Goal: Task Accomplishment & Management: Complete application form

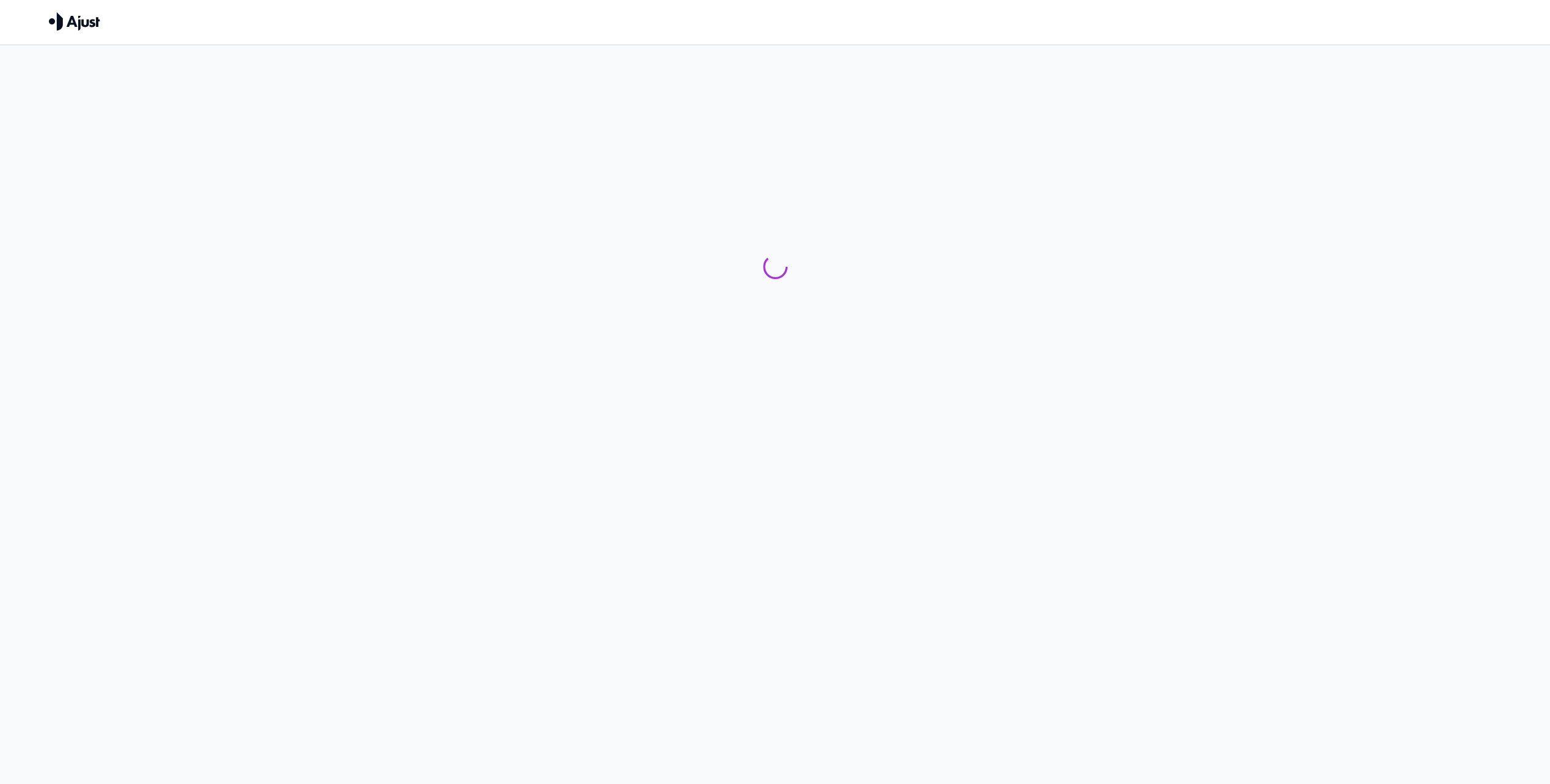
drag, startPoint x: 735, startPoint y: 208, endPoint x: 739, endPoint y: 203, distance: 6.4
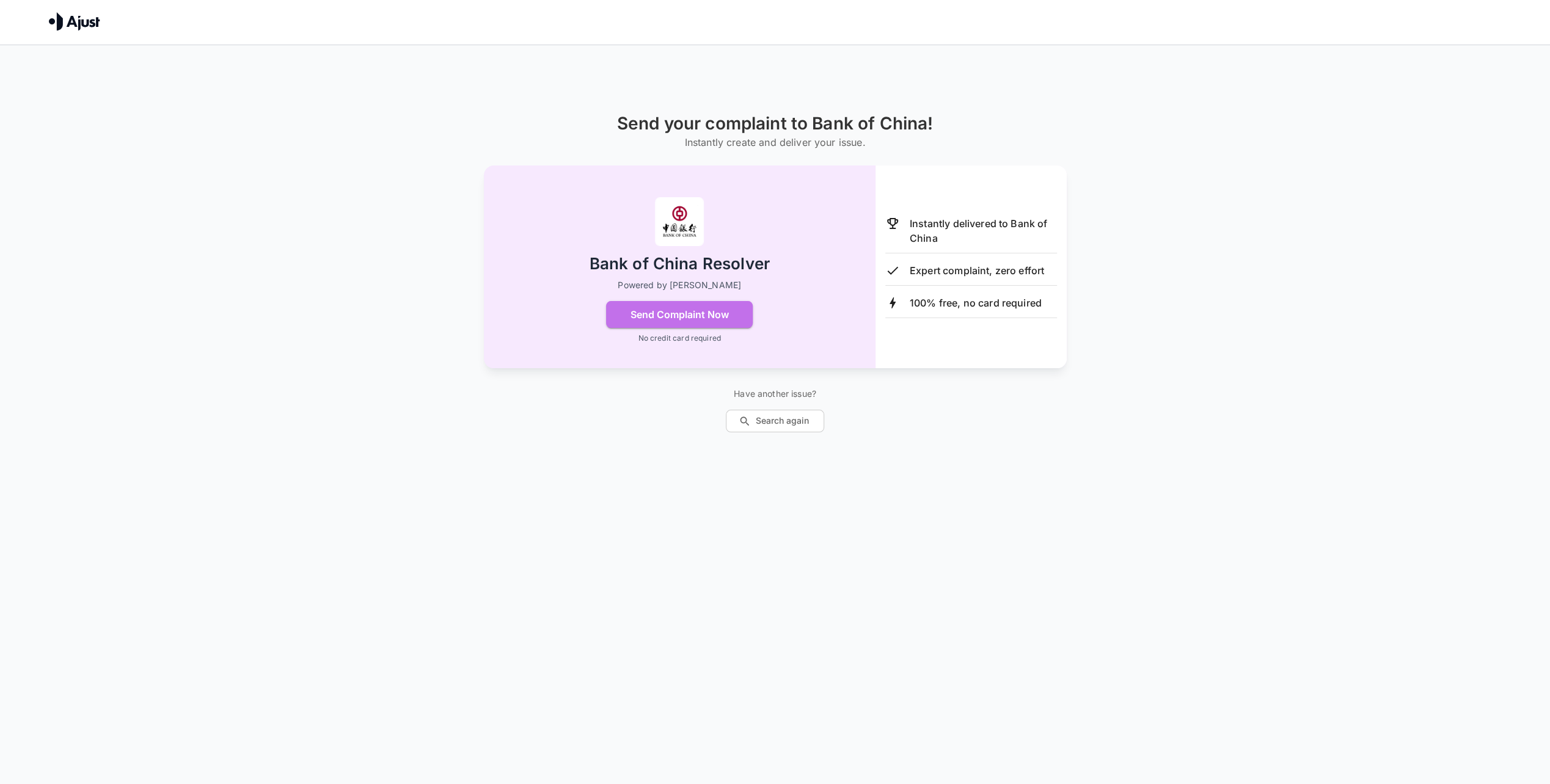
click at [720, 320] on button "Send Complaint Now" at bounding box center [679, 314] width 147 height 27
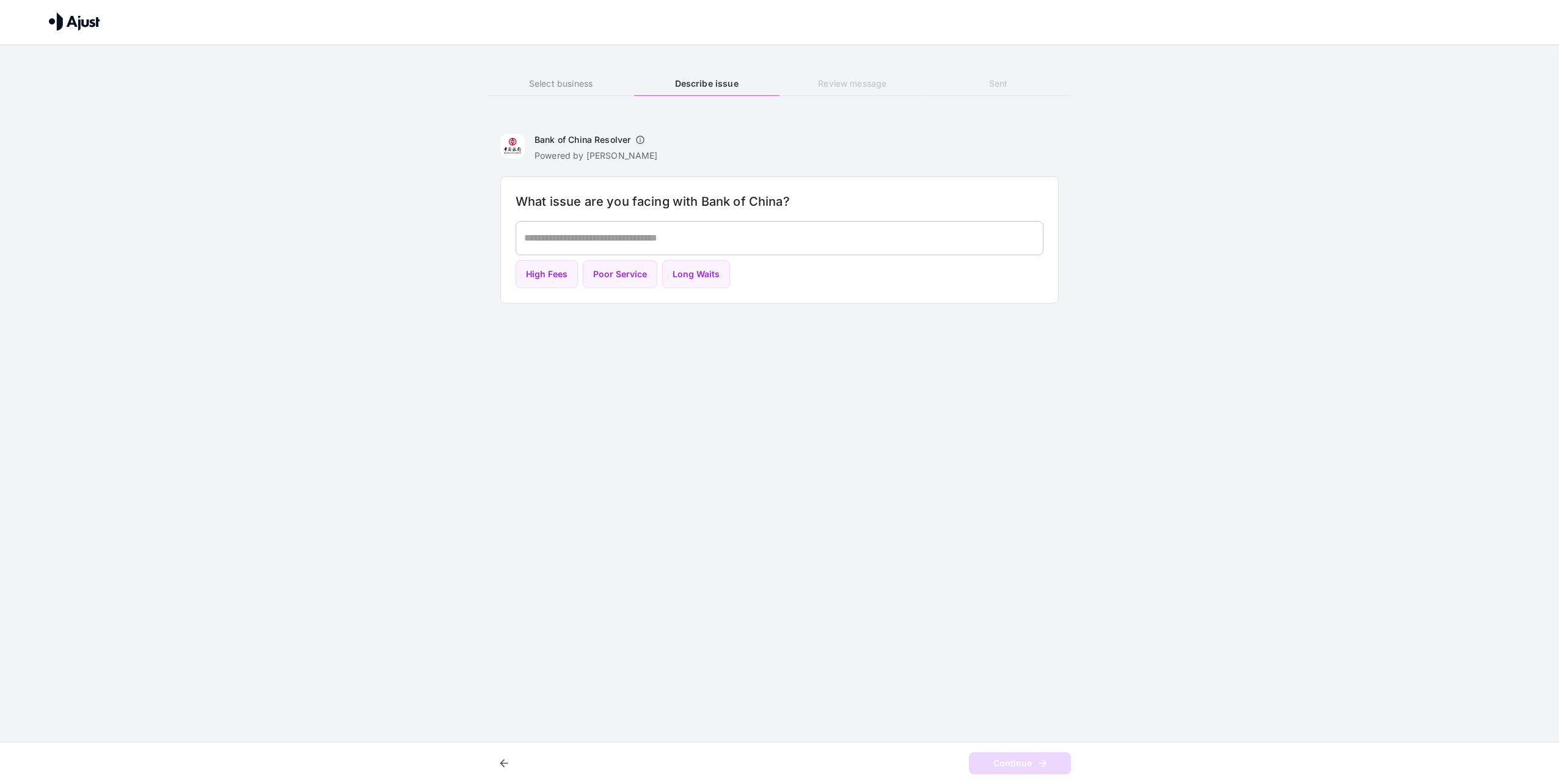
click at [600, 231] on textarea at bounding box center [779, 238] width 511 height 14
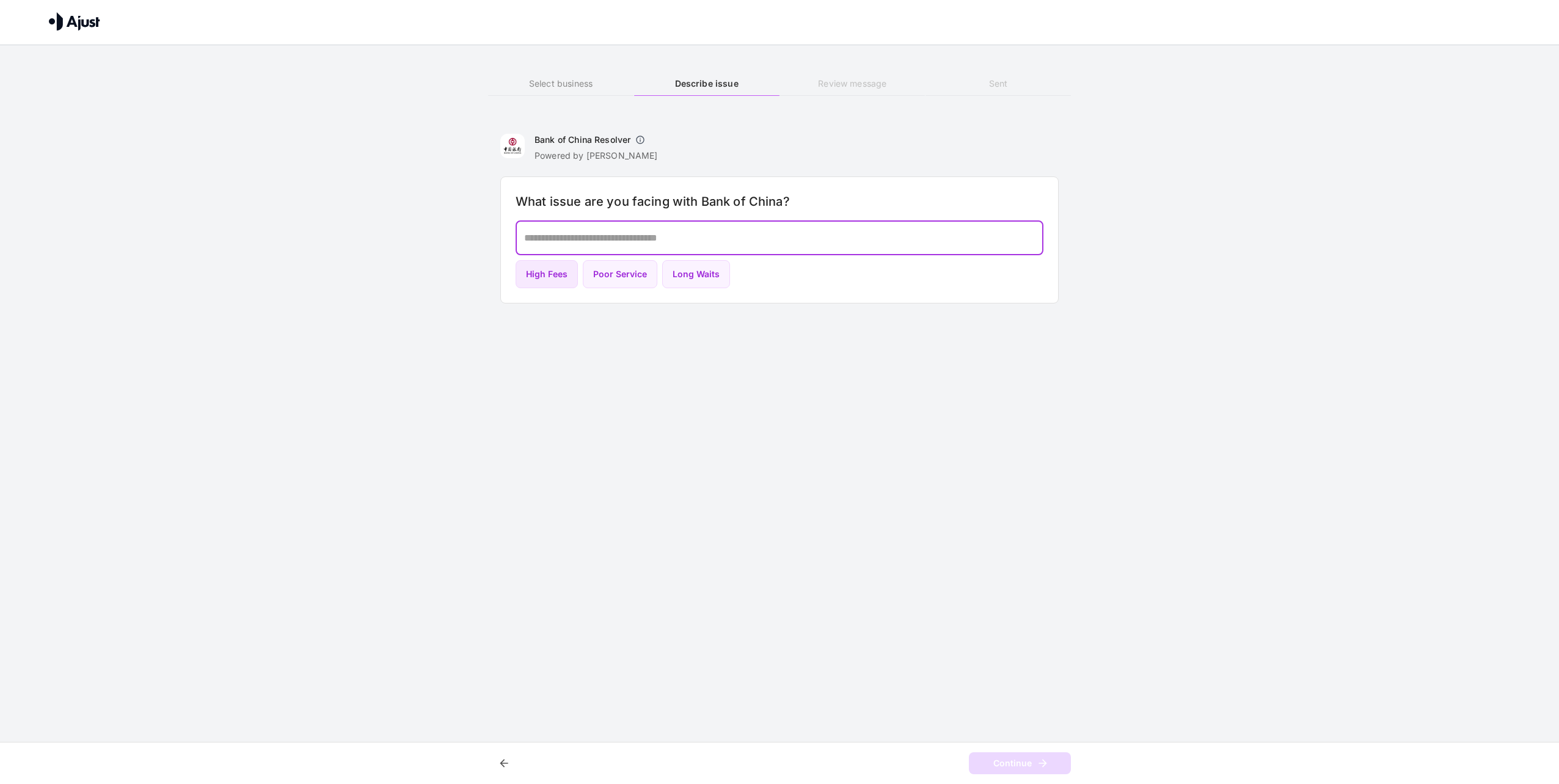
click at [564, 281] on button "High Fees" at bounding box center [547, 274] width 62 height 29
type textarea "*********"
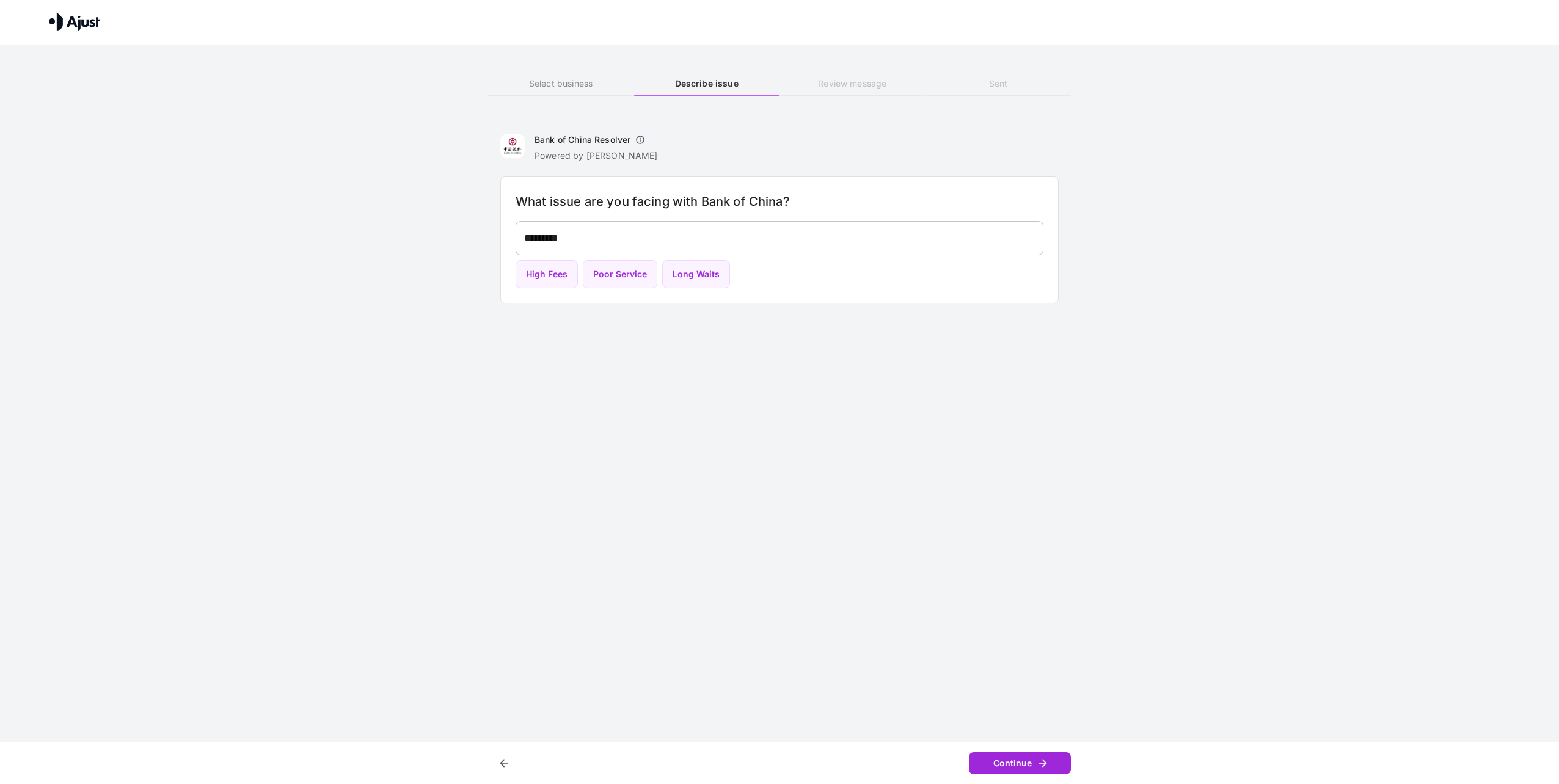
click at [1020, 759] on button "Continue" at bounding box center [1019, 763] width 102 height 23
click at [638, 141] on icon "button" at bounding box center [640, 139] width 10 height 10
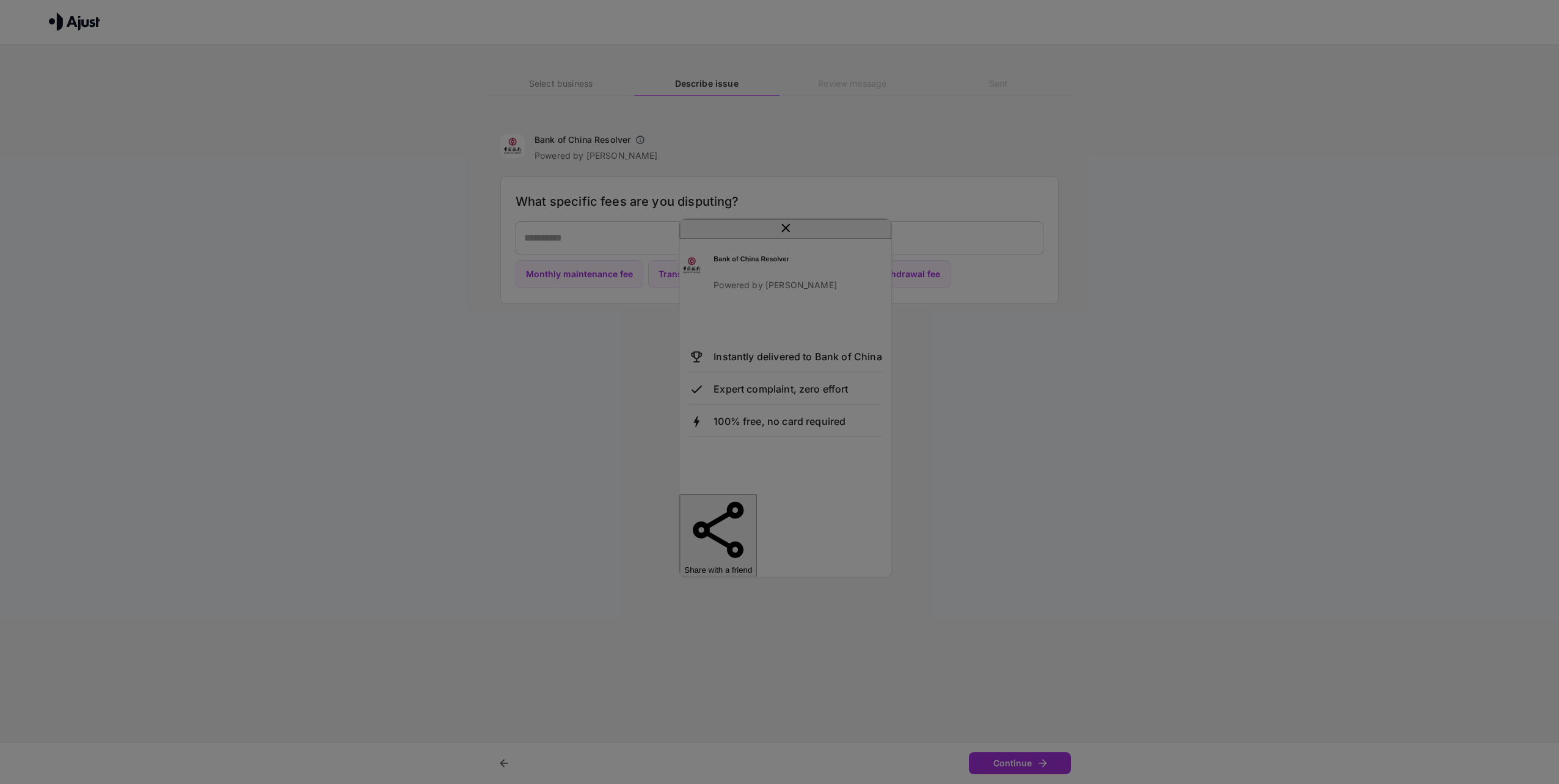
click at [793, 235] on icon "close" at bounding box center [786, 228] width 15 height 15
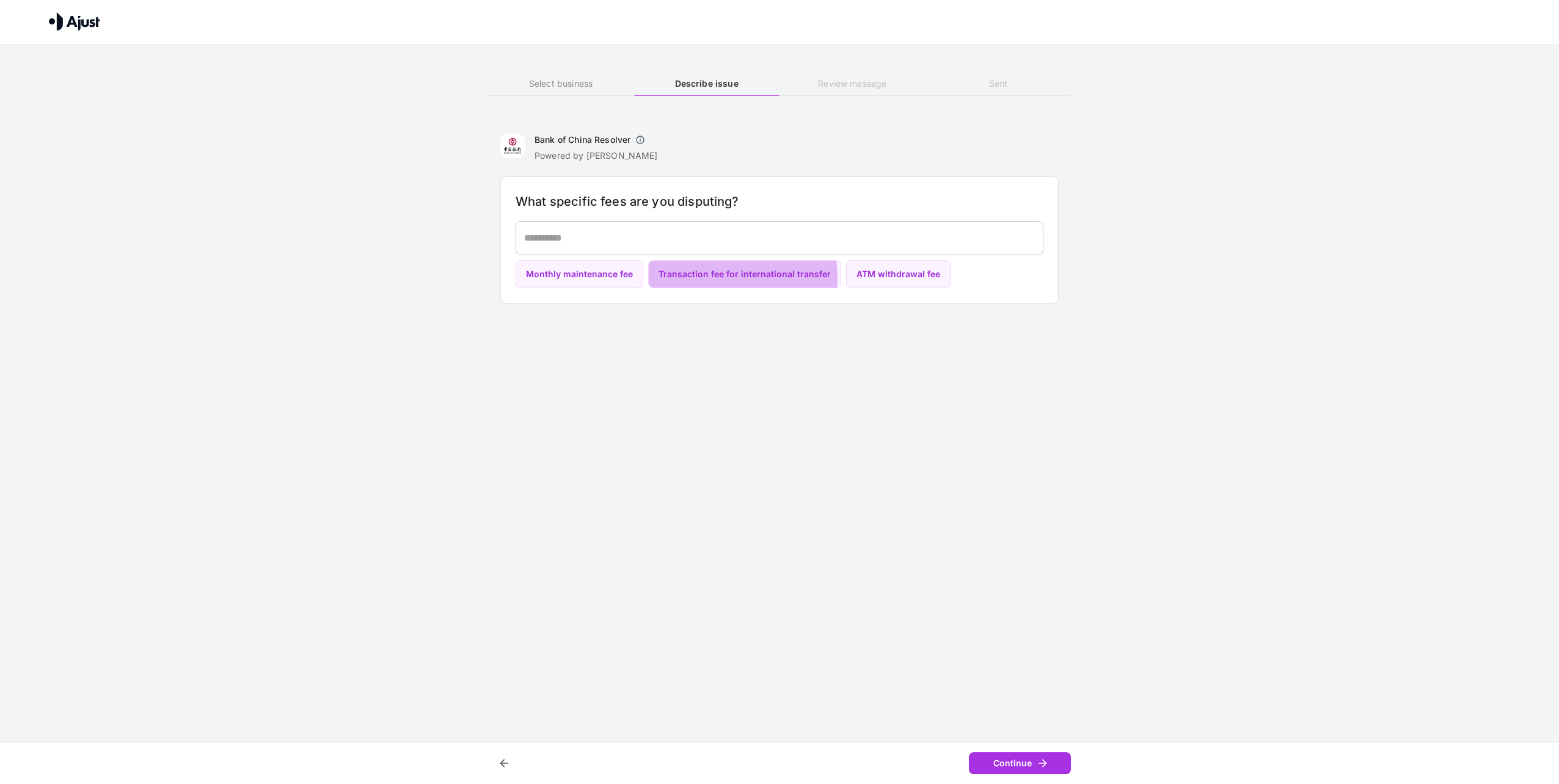
click at [706, 277] on button "Transaction fee for international transfer" at bounding box center [745, 274] width 193 height 29
click at [1002, 762] on button "Continue" at bounding box center [1019, 763] width 102 height 23
click at [761, 233] on textarea at bounding box center [780, 238] width 511 height 14
